Goal: Transaction & Acquisition: Purchase product/service

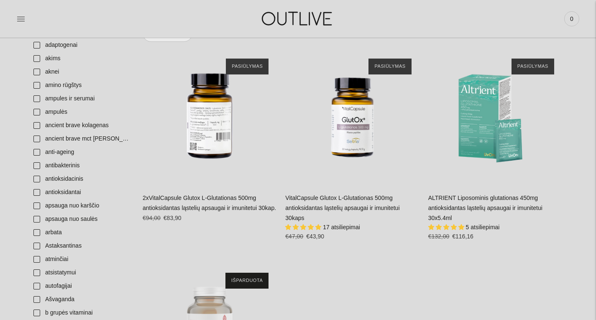
scroll to position [118, 0]
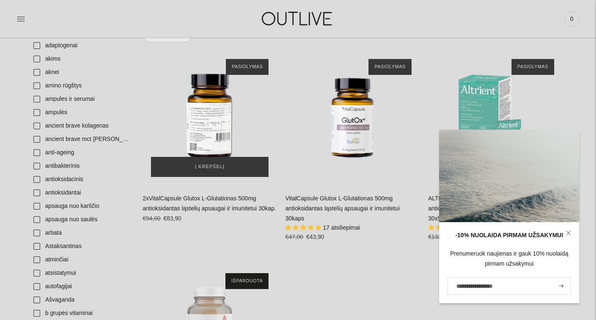
click at [221, 111] on div "2xVitalCapsule Glutox L-Glutationas 500mg antioksidantas ląstelių apsaugai ir i…" at bounding box center [210, 118] width 134 height 134
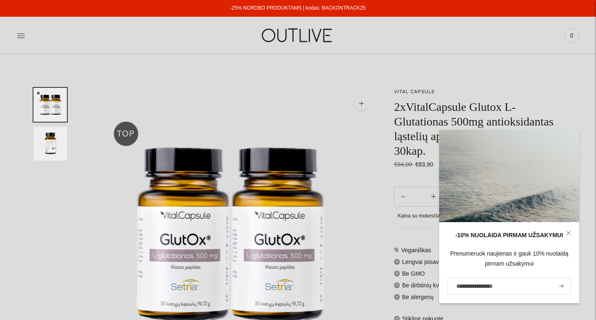
click at [569, 233] on icon at bounding box center [569, 233] width 4 height 4
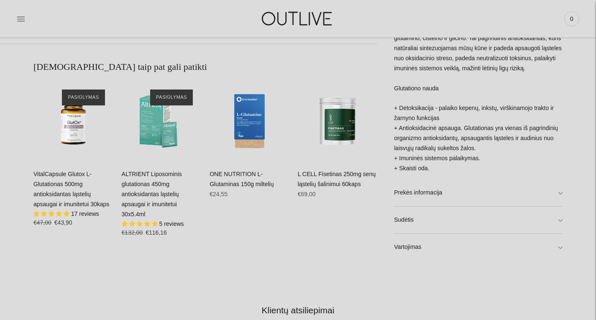
scroll to position [484, 0]
click at [470, 250] on link "Vartojimas" at bounding box center [478, 246] width 169 height 27
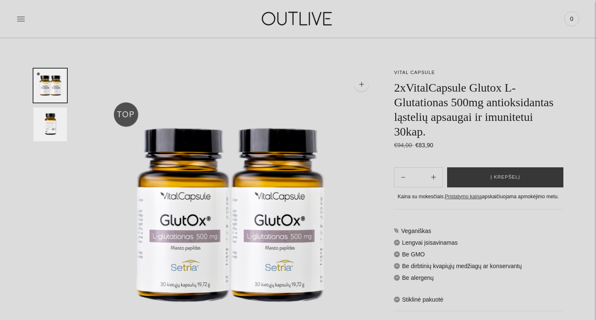
scroll to position [23, 0]
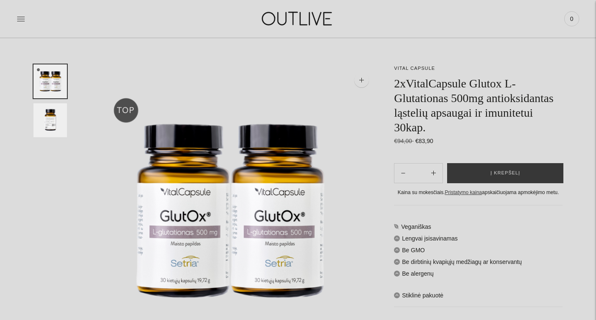
click at [473, 176] on button "Į krepšelį" at bounding box center [505, 173] width 116 height 20
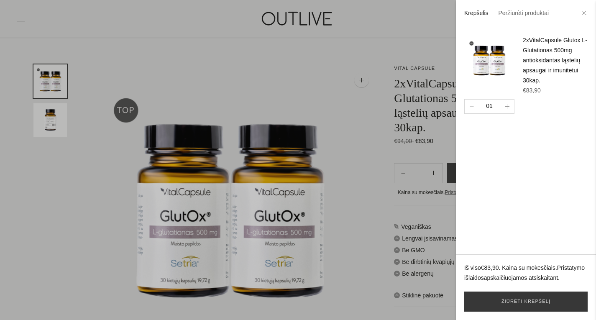
click at [414, 74] on div at bounding box center [298, 160] width 596 height 320
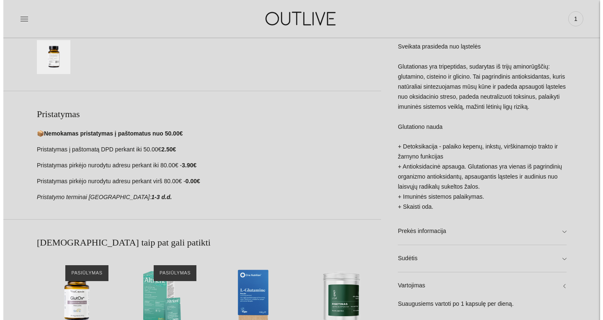
scroll to position [0, 0]
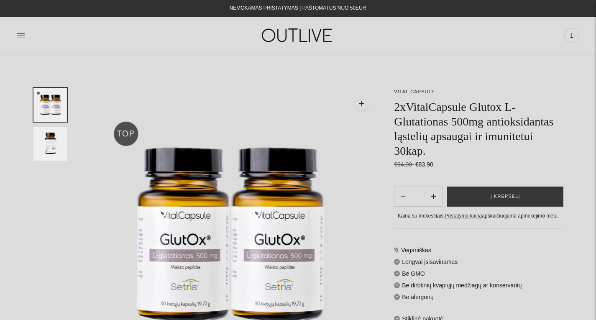
click at [25, 34] on div at bounding box center [110, 35] width 187 height 29
click at [23, 35] on icon at bounding box center [21, 35] width 8 height 8
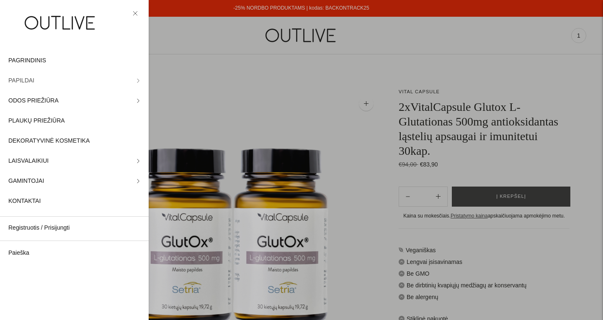
click at [137, 81] on icon at bounding box center [138, 81] width 2 height 4
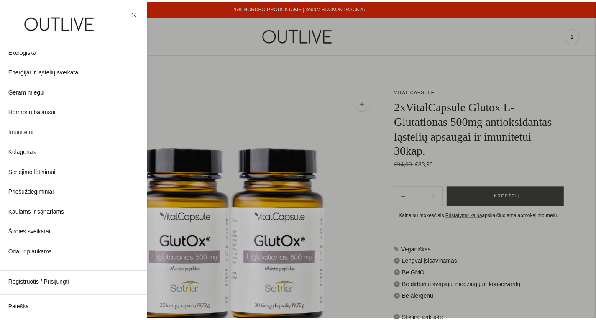
scroll to position [96, 0]
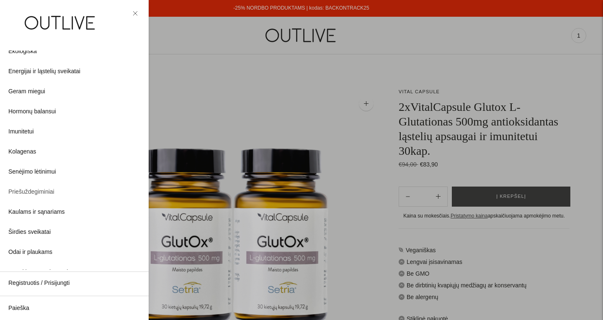
click at [43, 194] on span "Priešuždegiminiai" at bounding box center [31, 192] width 46 height 10
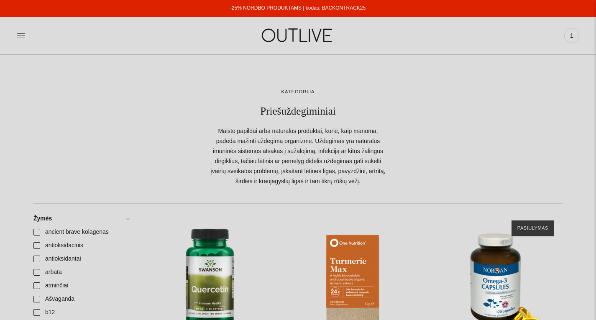
scroll to position [126, 0]
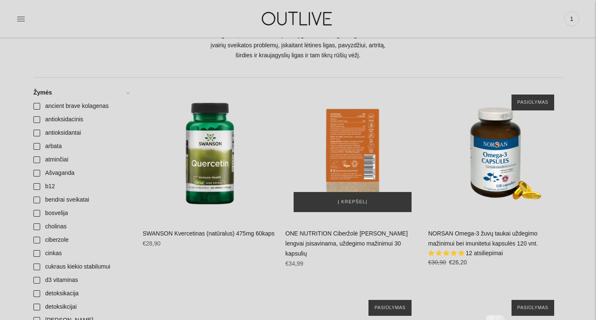
click at [373, 152] on div "ONE NUTRITION Ciberžolė Max Kurkuminas lengvai įsisavinama, uždegimo mažinimui …" at bounding box center [352, 153] width 134 height 134
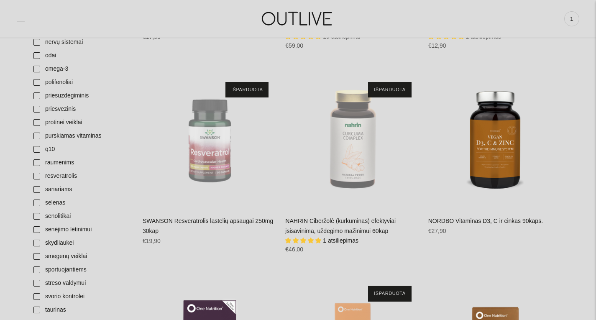
scroll to position [754, 0]
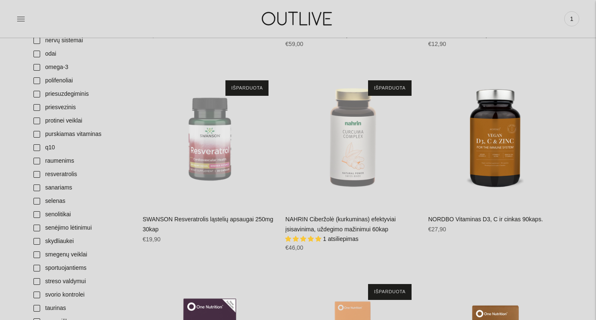
click at [194, 138] on img "SWANSON Resveratrolis ląstelių apsaugai 250mg 30kap\a" at bounding box center [210, 139] width 134 height 134
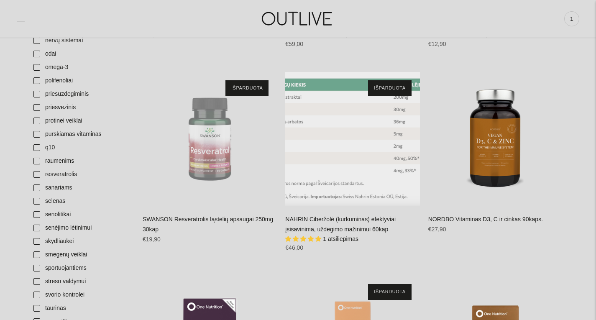
click at [372, 167] on div "NAHRIN Ciberžolė (kurkuminas) efektyviai įsisavinima, uždegimo mažinimui 60kap\a" at bounding box center [352, 139] width 134 height 134
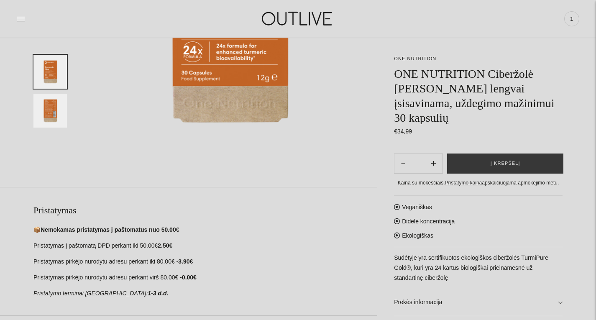
scroll to position [212, 0]
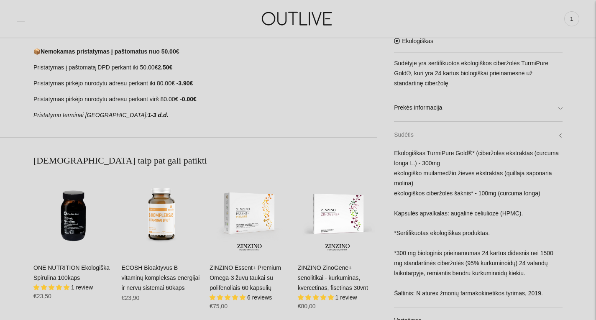
scroll to position [389, 0]
click at [436, 106] on link "Prekės informacija" at bounding box center [478, 108] width 169 height 27
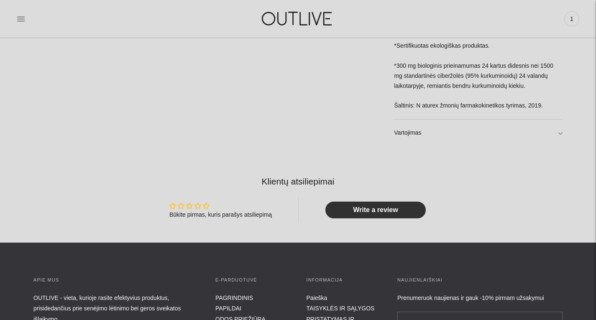
scroll to position [855, 0]
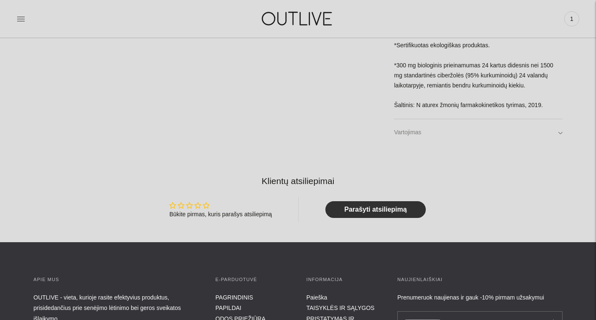
click at [552, 121] on link "Vartojimas" at bounding box center [478, 132] width 169 height 27
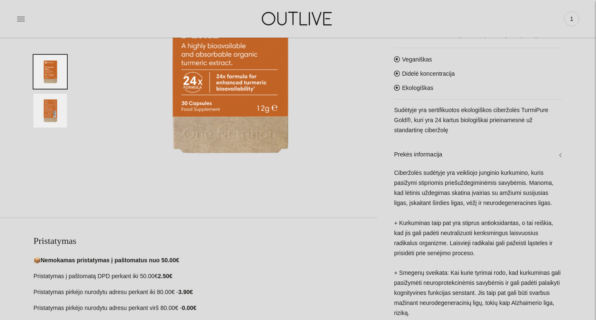
scroll to position [0, 0]
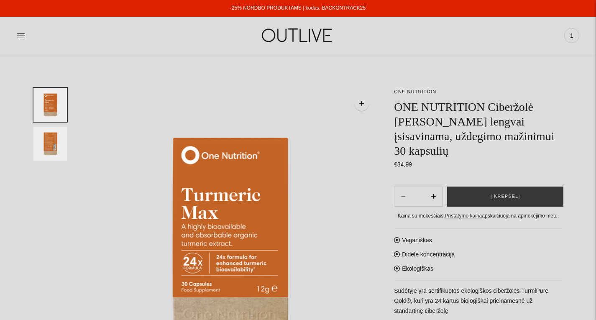
click at [435, 187] on button "Subtract product quantity" at bounding box center [434, 197] width 18 height 20
type input "**"
click at [459, 187] on button "Į krepšelį" at bounding box center [505, 197] width 116 height 20
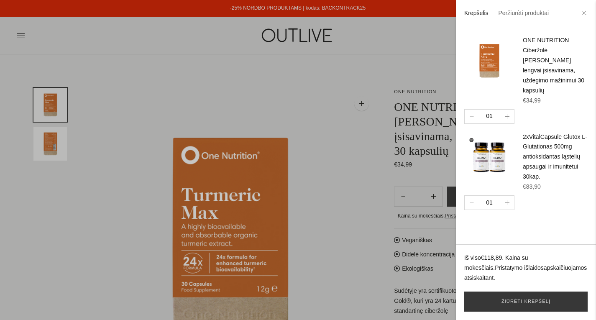
click at [403, 115] on div at bounding box center [298, 160] width 596 height 320
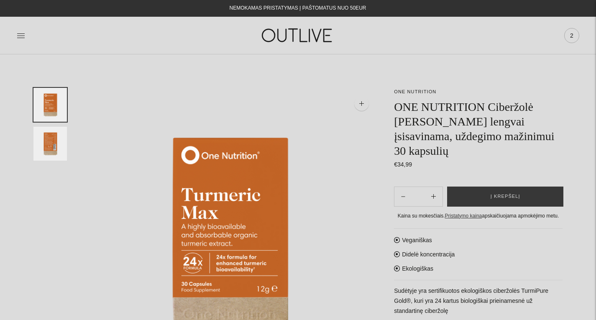
click at [576, 32] on span "2" at bounding box center [572, 36] width 12 height 12
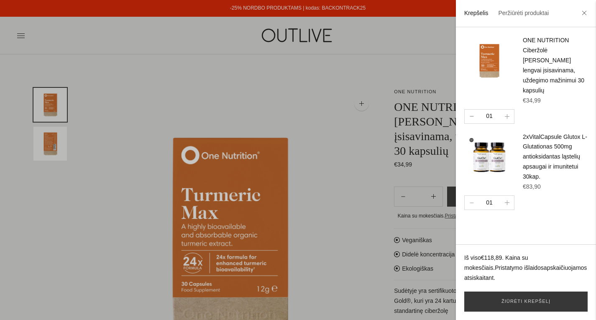
click at [470, 110] on button "button" at bounding box center [472, 117] width 14 height 14
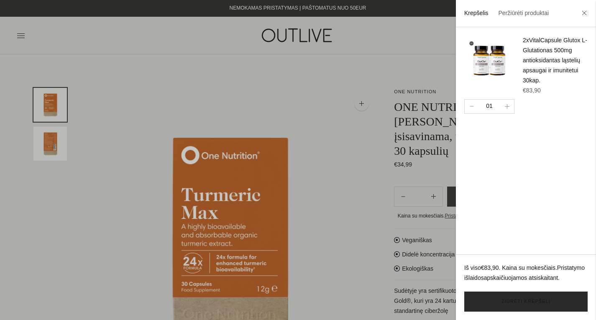
click at [539, 307] on link "Žiūrėti krepšelį" at bounding box center [525, 302] width 123 height 20
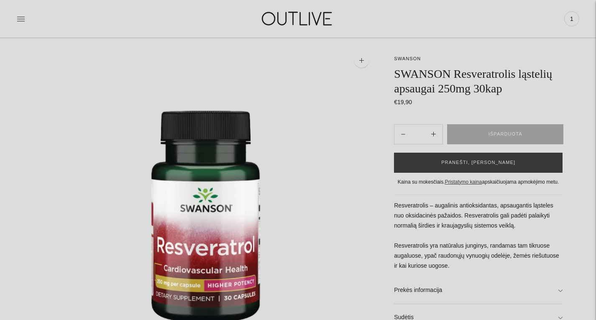
scroll to position [44, 0]
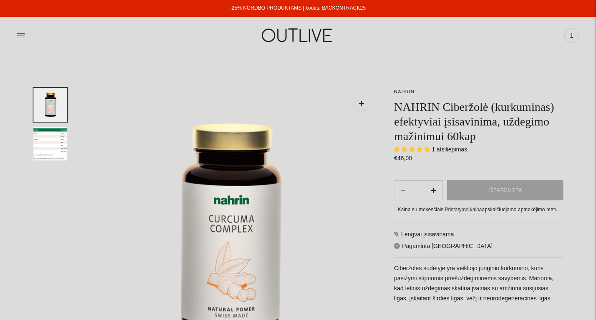
select select "**********"
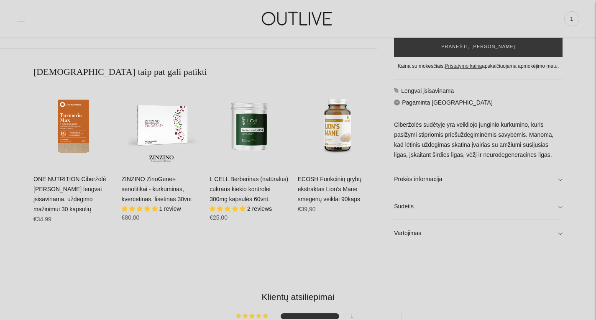
scroll to position [479, 0]
click at [434, 205] on link "Sudėtis" at bounding box center [478, 206] width 169 height 27
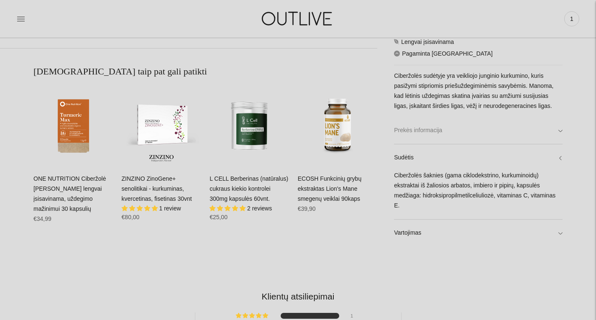
click at [453, 142] on link "Prekės informacija" at bounding box center [478, 130] width 169 height 27
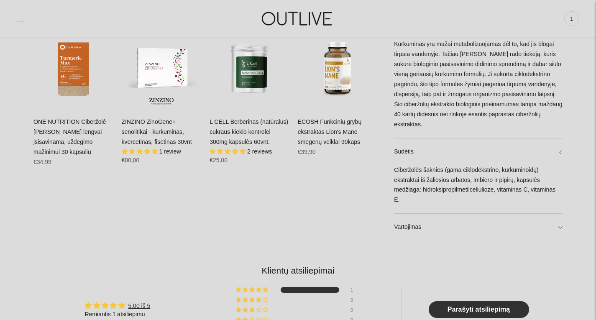
scroll to position [537, 0]
